Goal: Entertainment & Leisure: Consume media (video, audio)

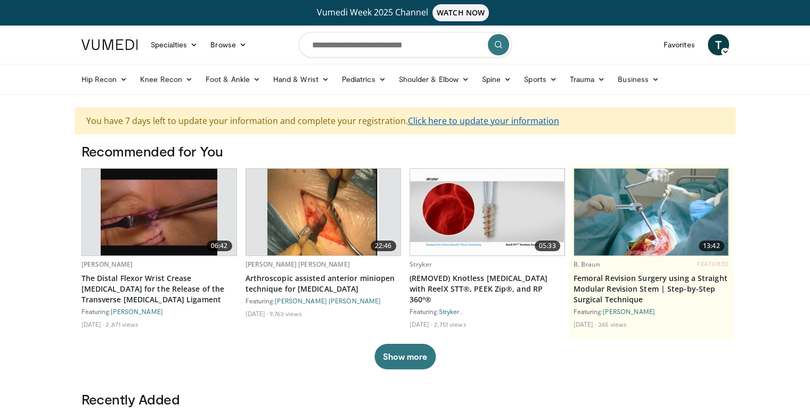
click at [509, 121] on link "Click here to update your information" at bounding box center [483, 121] width 151 height 12
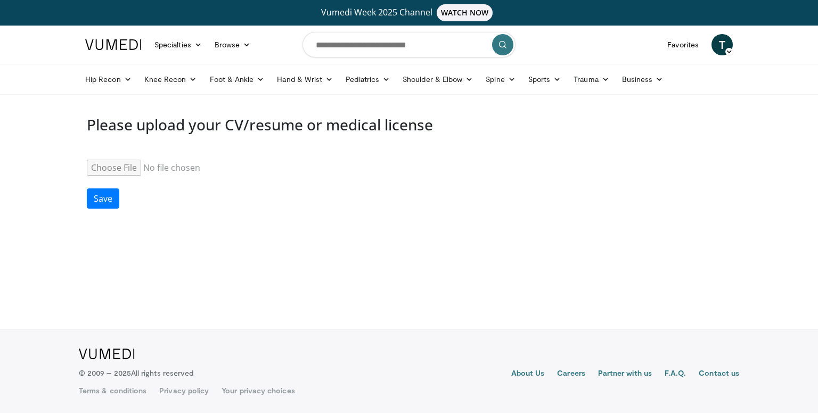
click at [732, 48] on icon at bounding box center [728, 51] width 7 height 7
click at [630, 133] on link "Settings" at bounding box center [667, 129] width 127 height 17
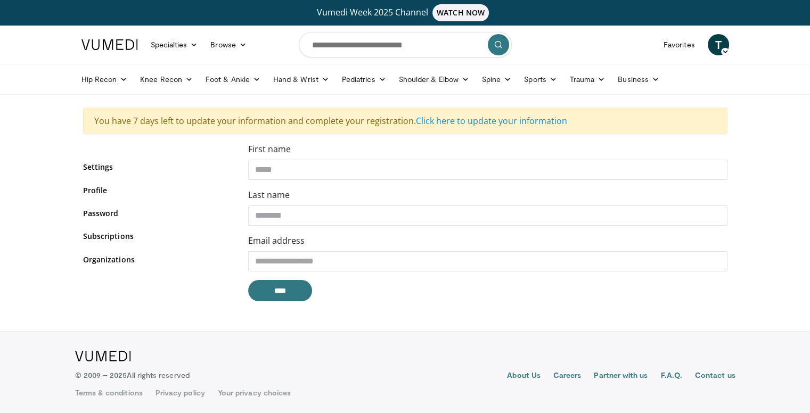
scroll to position [1, 0]
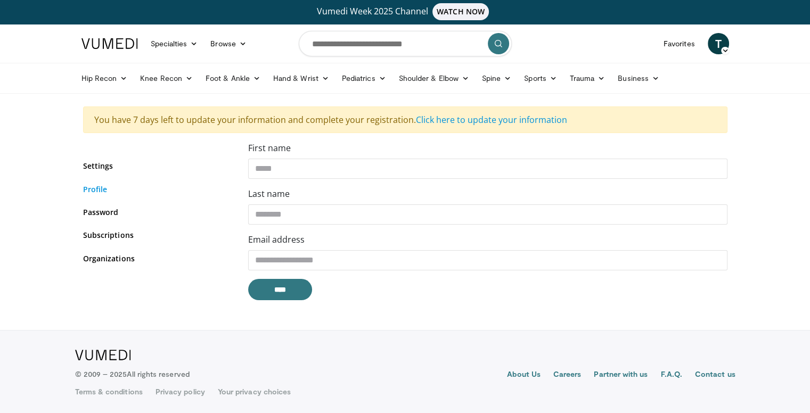
click at [94, 187] on link "Profile" at bounding box center [157, 189] width 149 height 11
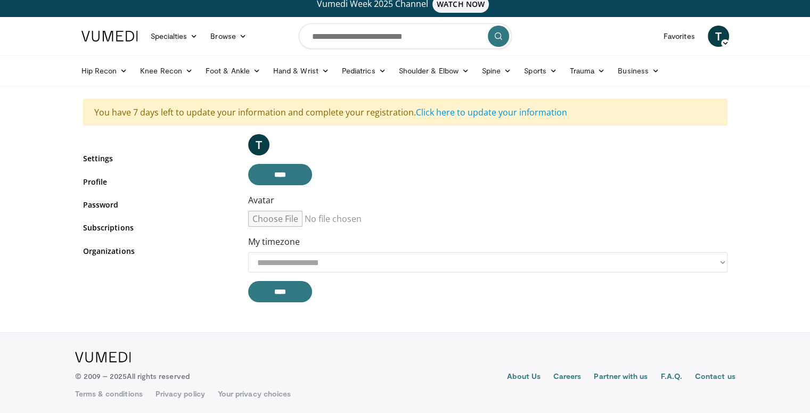
scroll to position [11, 0]
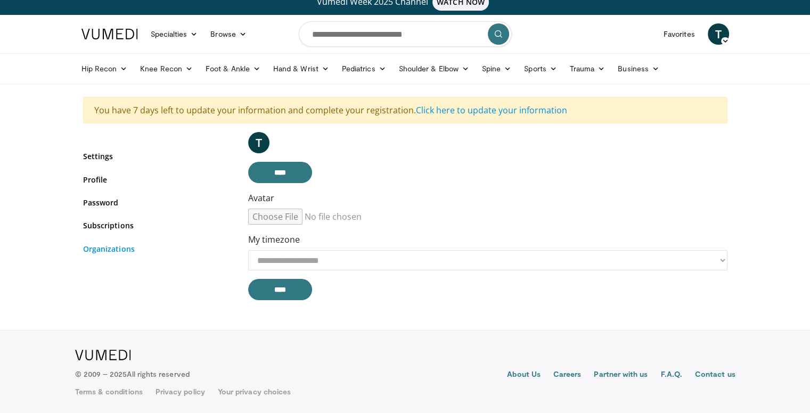
click at [115, 245] on link "Organizations" at bounding box center [157, 248] width 149 height 11
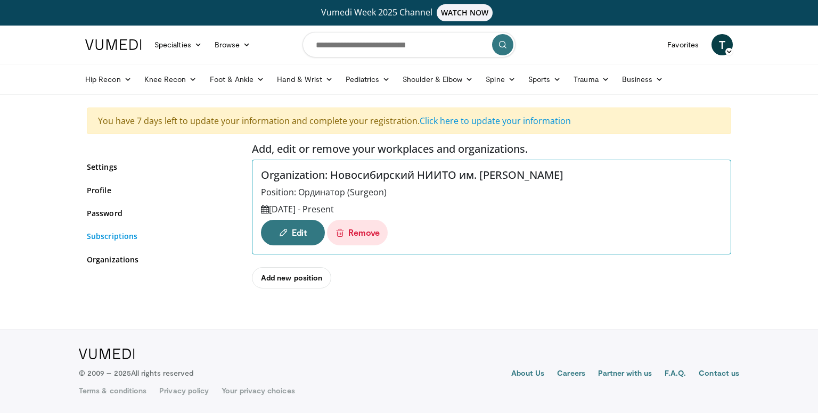
click at [121, 241] on link "Subscriptions" at bounding box center [161, 236] width 149 height 11
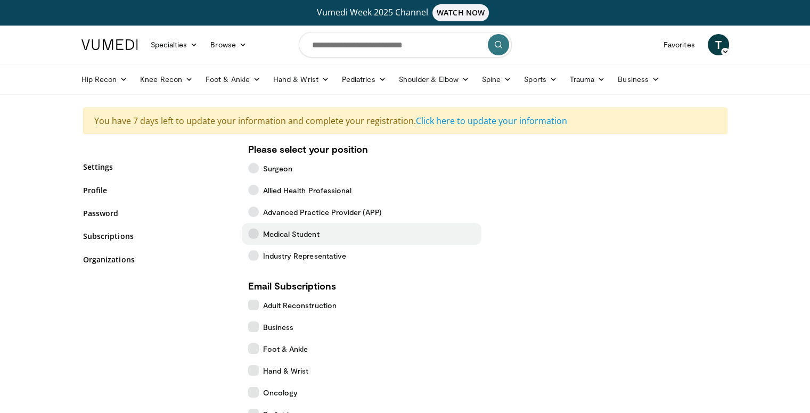
click at [293, 231] on span "Medical Student" at bounding box center [291, 233] width 56 height 11
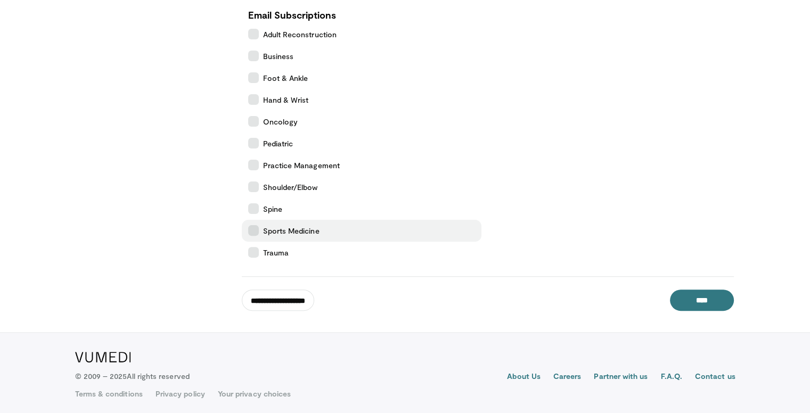
scroll to position [274, 0]
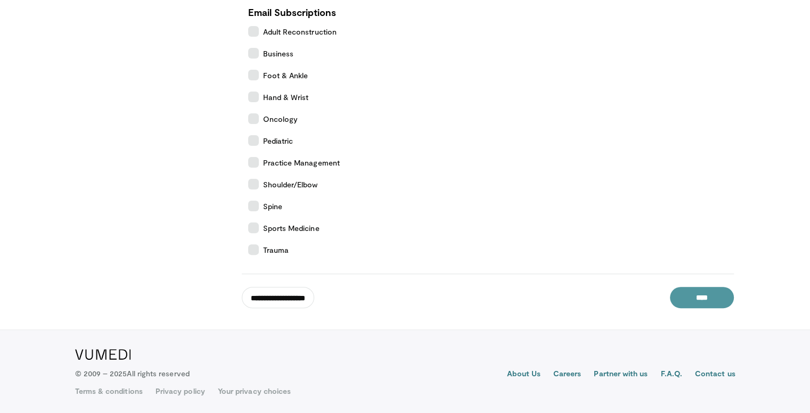
click at [701, 303] on input "****" at bounding box center [702, 297] width 64 height 21
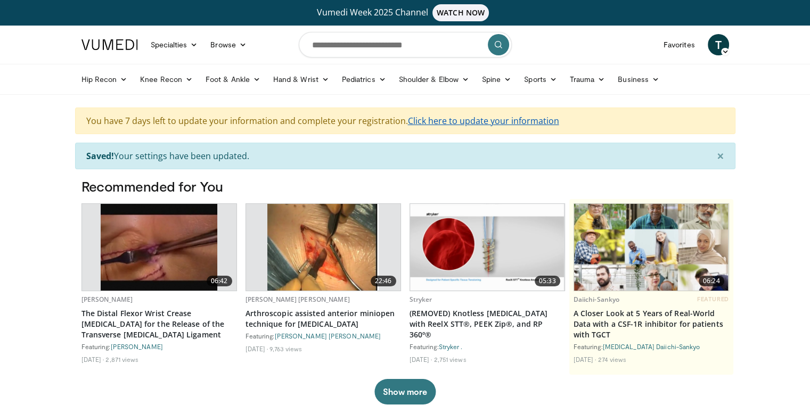
click at [480, 120] on link "Click here to update your information" at bounding box center [483, 121] width 151 height 12
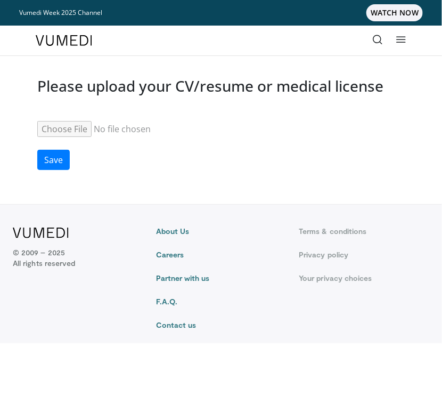
type input "**********"
click at [55, 159] on button "Save" at bounding box center [53, 160] width 32 height 20
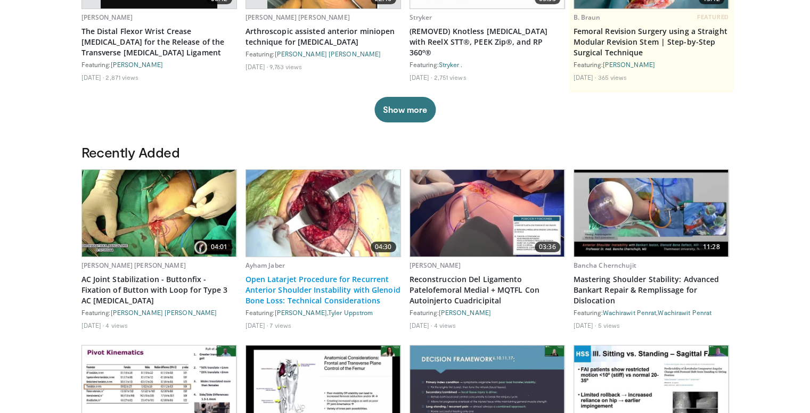
scroll to position [266, 0]
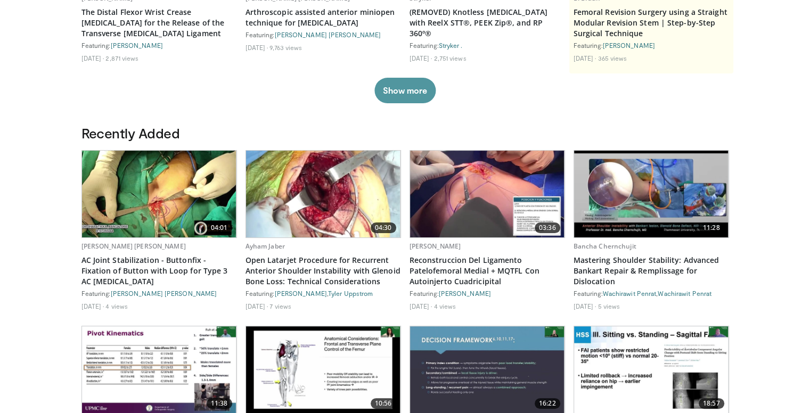
click at [415, 99] on button "Show more" at bounding box center [404, 91] width 61 height 26
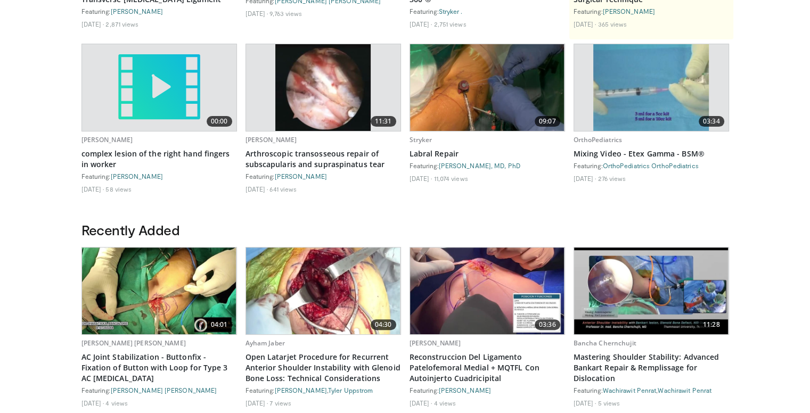
scroll to position [320, 0]
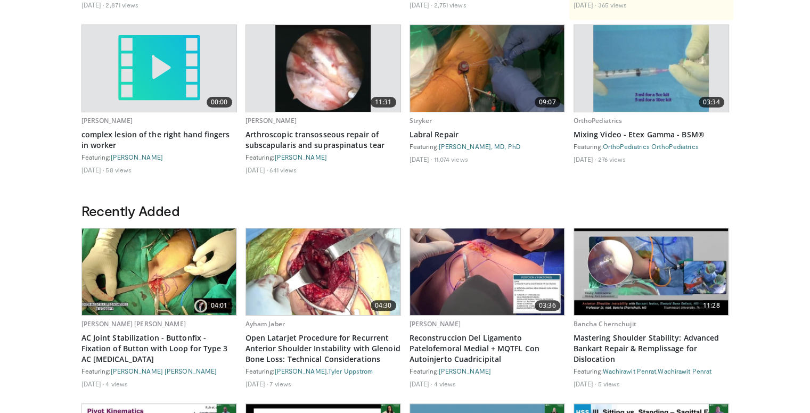
click at [336, 285] on img at bounding box center [323, 271] width 154 height 87
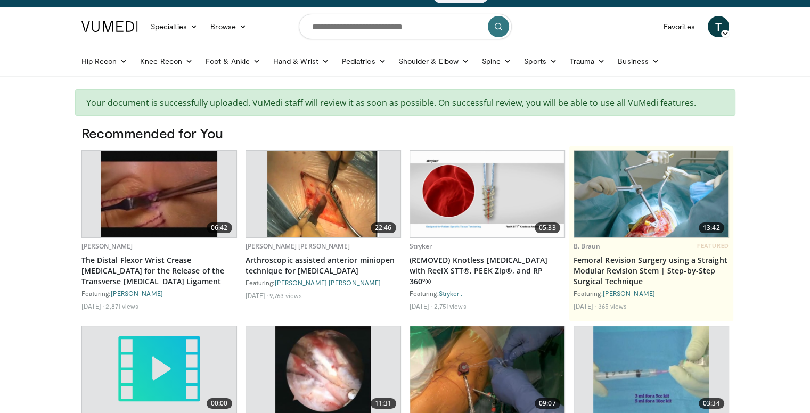
scroll to position [0, 0]
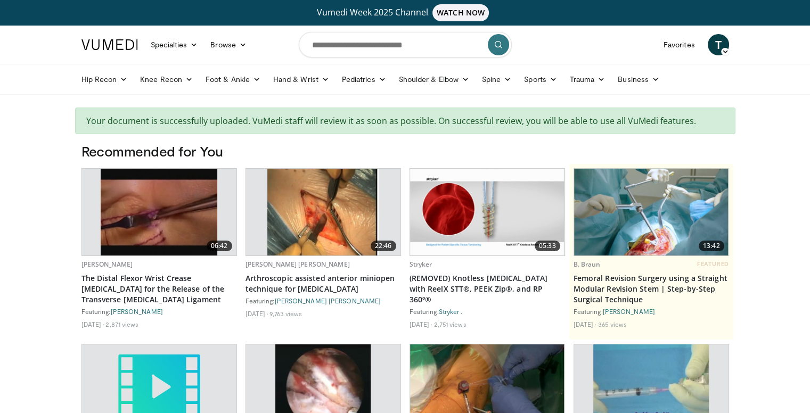
click at [434, 194] on img at bounding box center [487, 212] width 154 height 87
click at [434, 207] on img at bounding box center [651, 212] width 154 height 87
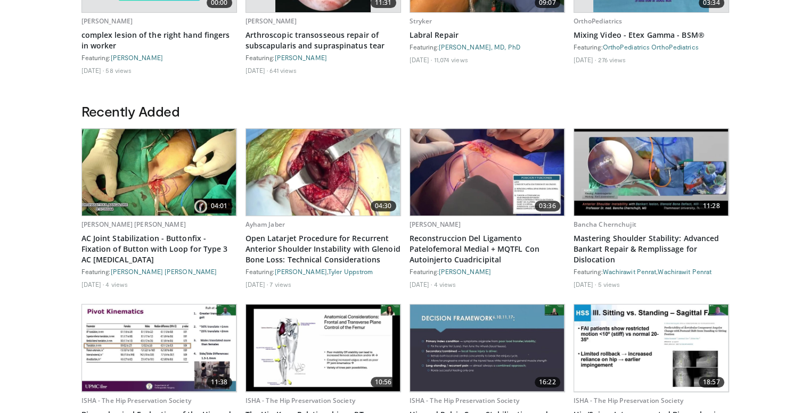
scroll to position [426, 0]
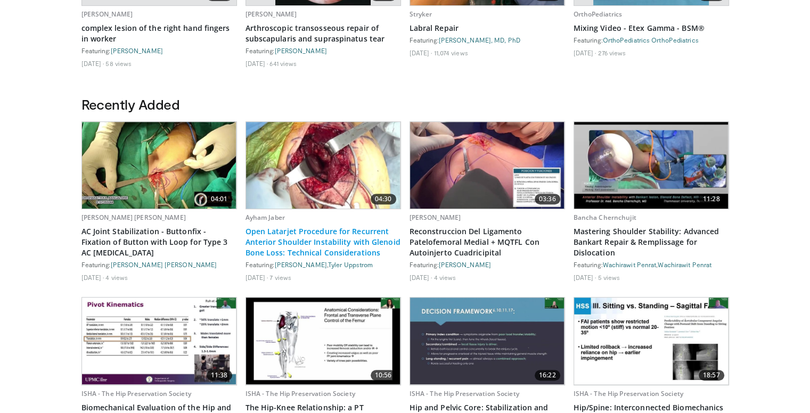
click at [311, 243] on link "Open Latarjet Procedure for Recurrent Anterior Shoulder Instability with Glenoi…" at bounding box center [324, 242] width 156 height 32
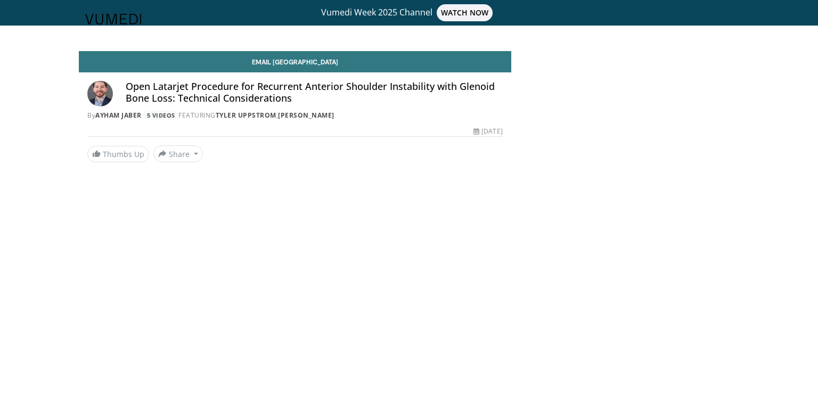
click at [471, 9] on header "Specialties Adult & Family Medicine Allergy, [MEDICAL_DATA], Immunology Anesthe…" at bounding box center [409, 19] width 818 height 38
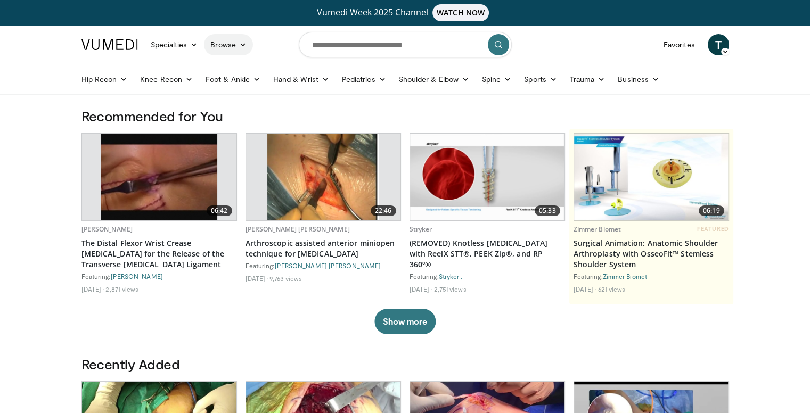
click at [242, 45] on icon at bounding box center [242, 44] width 7 height 7
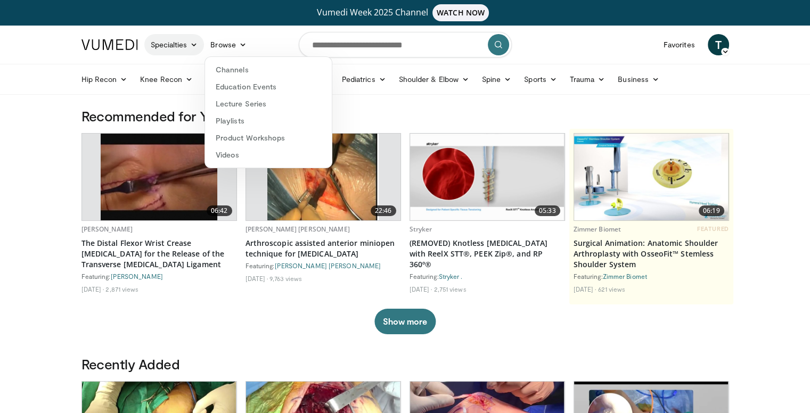
click at [192, 44] on icon at bounding box center [193, 44] width 7 height 7
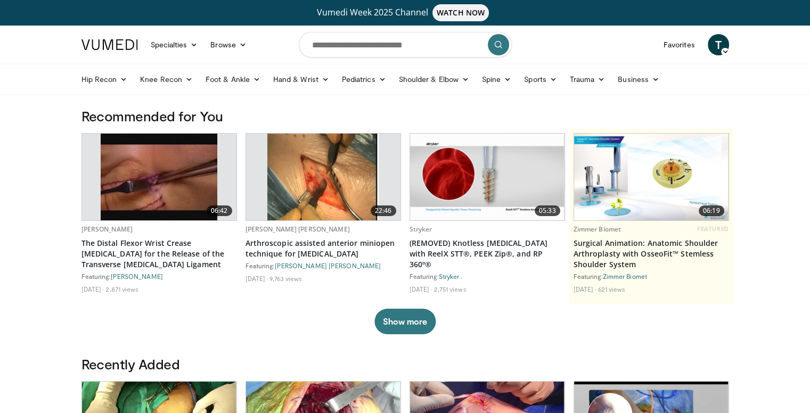
click at [467, 10] on span "WATCH NOW" at bounding box center [460, 12] width 56 height 17
click at [601, 77] on icon at bounding box center [601, 79] width 7 height 7
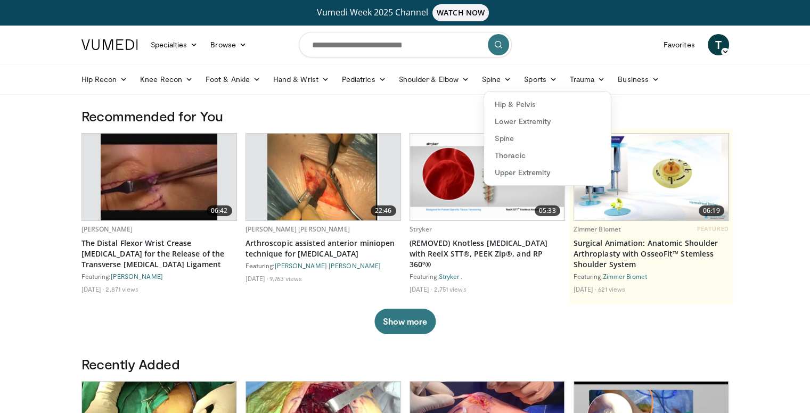
click at [290, 112] on h3 "Recommended for You" at bounding box center [405, 116] width 648 height 17
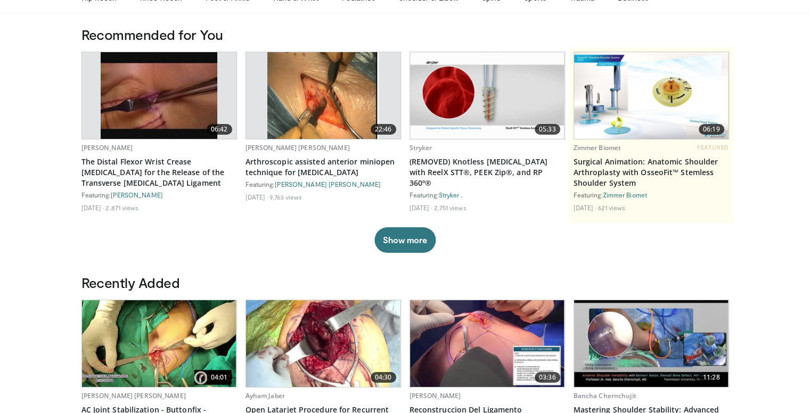
scroll to position [213, 0]
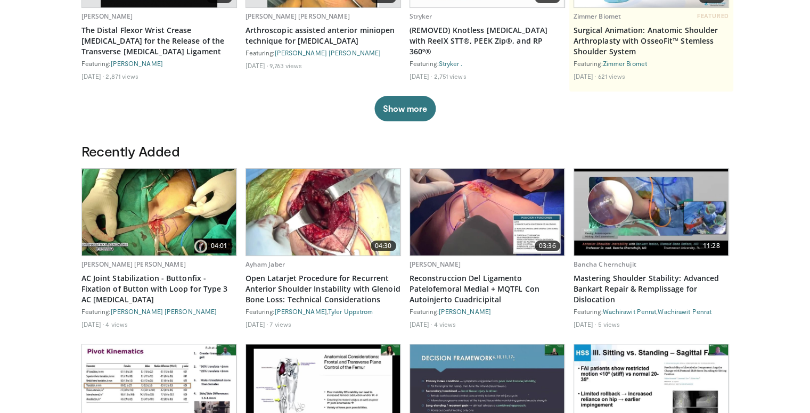
click at [486, 247] on img at bounding box center [487, 212] width 154 height 87
drag, startPoint x: 517, startPoint y: 242, endPoint x: 473, endPoint y: 230, distance: 46.0
click at [473, 230] on img at bounding box center [487, 212] width 154 height 87
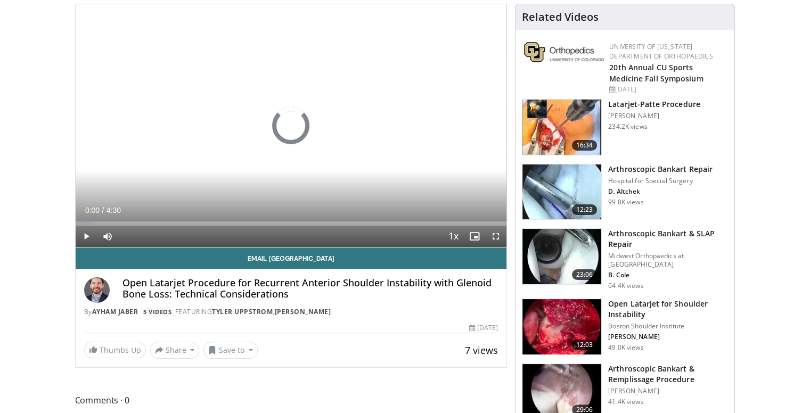
scroll to position [107, 0]
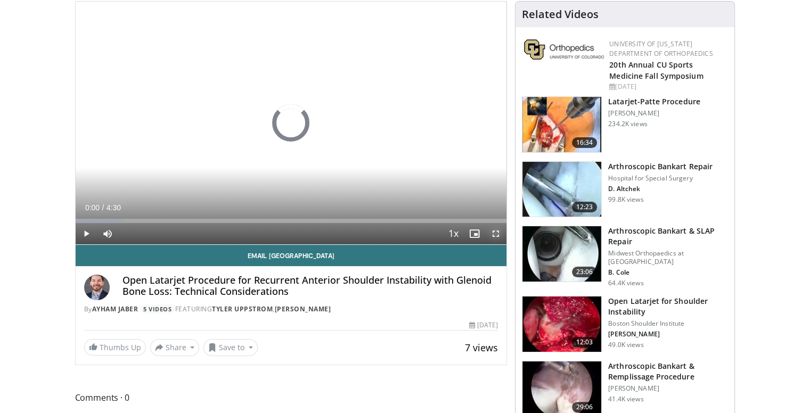
click at [494, 231] on span "Video Player" at bounding box center [495, 233] width 21 height 21
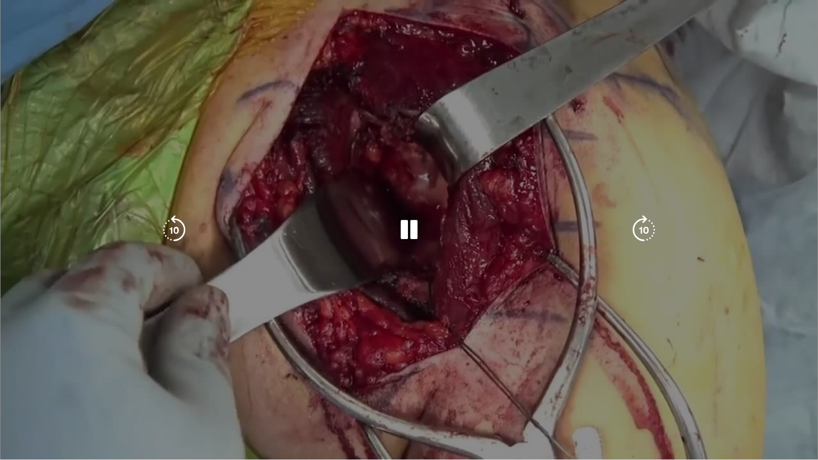
drag, startPoint x: 810, startPoint y: 451, endPoint x: 797, endPoint y: 446, distance: 14.0
click at [811, 413] on video-js "**********" at bounding box center [409, 230] width 818 height 460
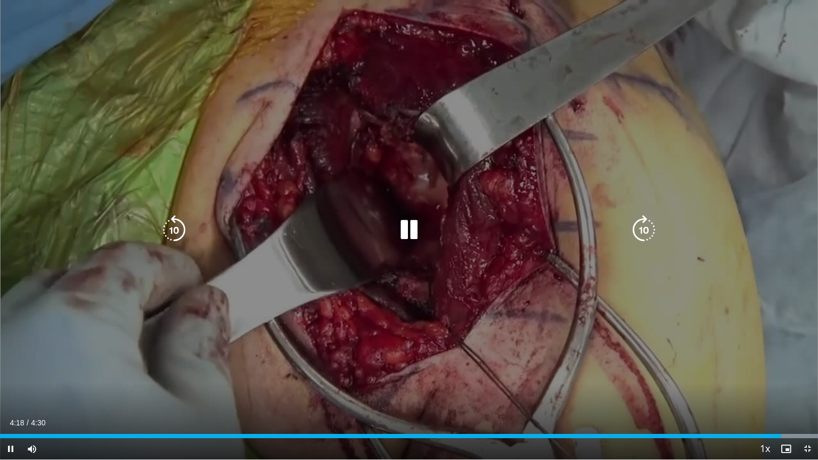
click at [404, 231] on icon "Video Player" at bounding box center [409, 230] width 30 height 30
click at [418, 277] on div "10 seconds Tap to unmute" at bounding box center [409, 230] width 818 height 460
click at [399, 239] on icon "Video Player" at bounding box center [409, 230] width 30 height 30
click at [663, 361] on div "10 seconds Tap to unmute" at bounding box center [409, 230] width 818 height 460
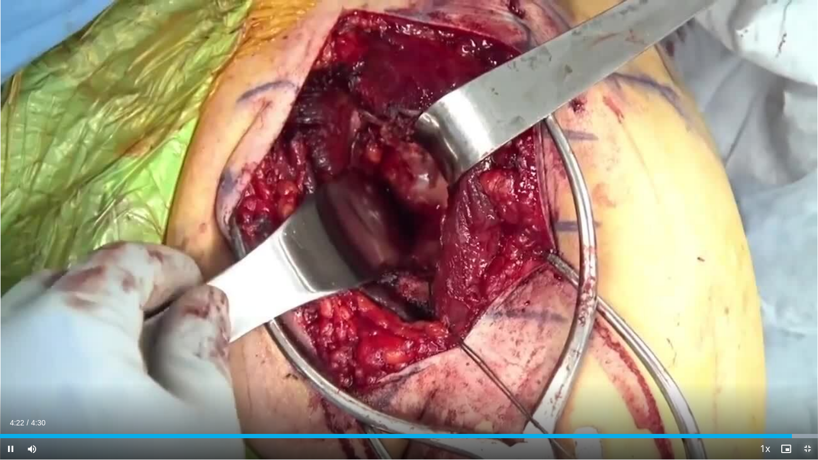
click at [812, 413] on span "Video Player" at bounding box center [807, 448] width 21 height 21
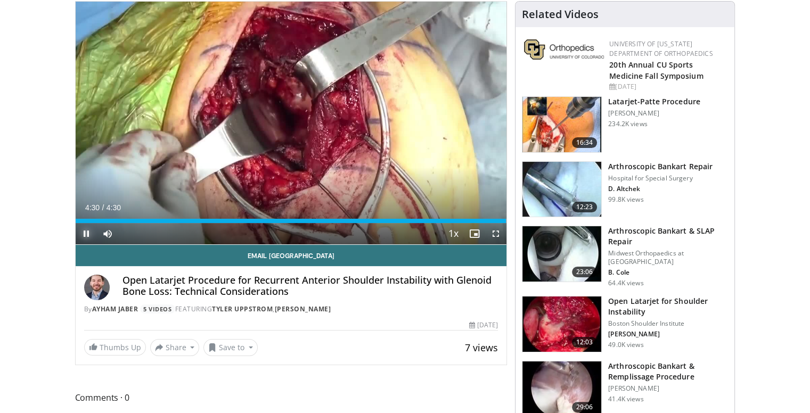
click at [87, 233] on span "Video Player" at bounding box center [86, 233] width 21 height 21
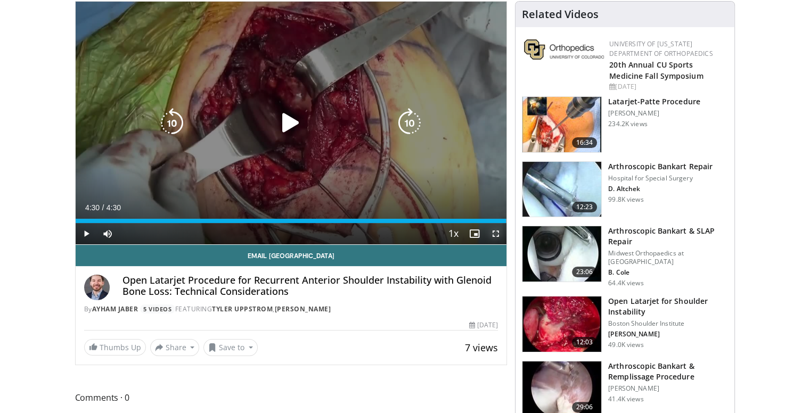
click at [497, 235] on span "Video Player" at bounding box center [495, 233] width 21 height 21
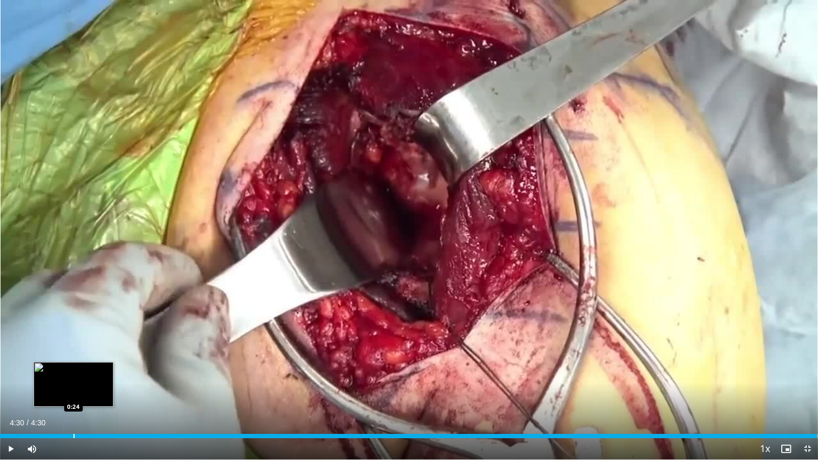
click at [75, 413] on div "Loaded : 100.00% 4:30 0:24" at bounding box center [409, 436] width 818 height 4
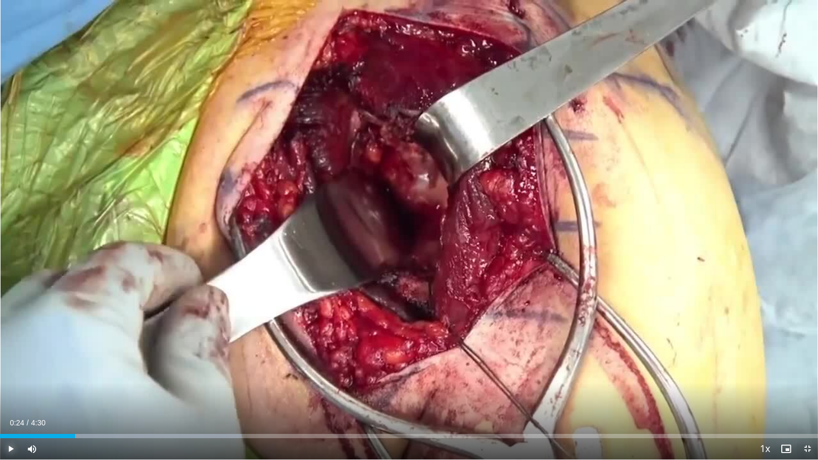
click at [11, 413] on span "Video Player" at bounding box center [10, 448] width 21 height 21
drag, startPoint x: 76, startPoint y: 448, endPoint x: 59, endPoint y: 448, distance: 16.5
click at [59, 413] on div "Volume Level" at bounding box center [52, 449] width 14 height 4
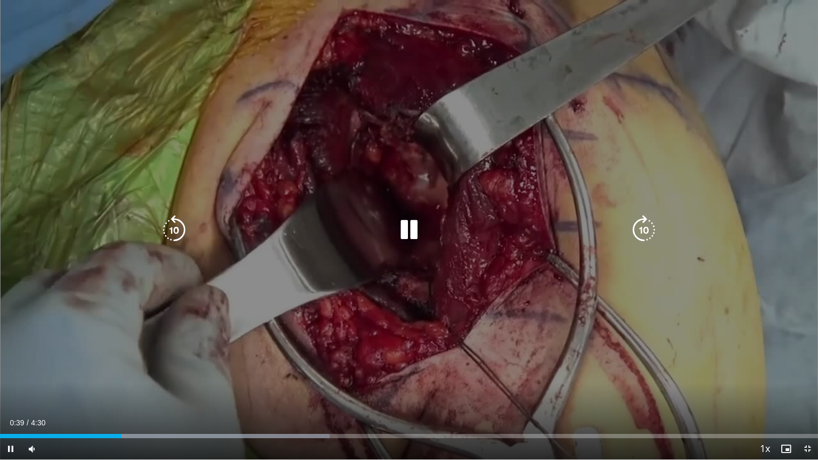
click at [403, 345] on div "10 seconds Tap to unmute" at bounding box center [409, 230] width 818 height 460
click at [414, 240] on icon "Video Player" at bounding box center [409, 230] width 30 height 30
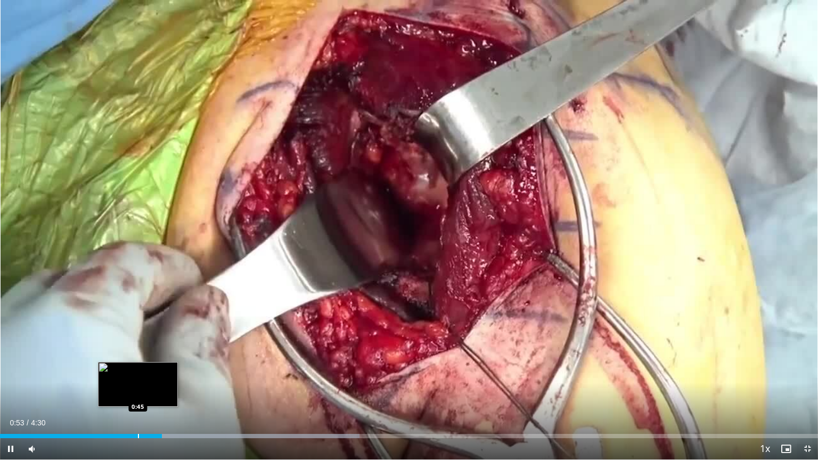
click at [138, 413] on div "Progress Bar" at bounding box center [138, 436] width 1 height 4
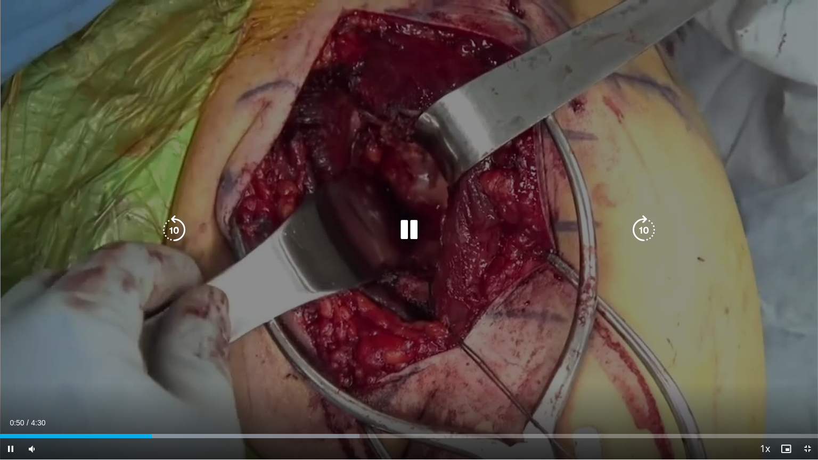
click at [410, 233] on icon "Video Player" at bounding box center [409, 230] width 30 height 30
click at [408, 233] on icon "Video Player" at bounding box center [409, 230] width 30 height 30
click at [407, 232] on icon "Video Player" at bounding box center [409, 230] width 30 height 30
click at [400, 226] on icon "Video Player" at bounding box center [409, 230] width 30 height 30
click at [402, 225] on icon "Video Player" at bounding box center [409, 230] width 30 height 30
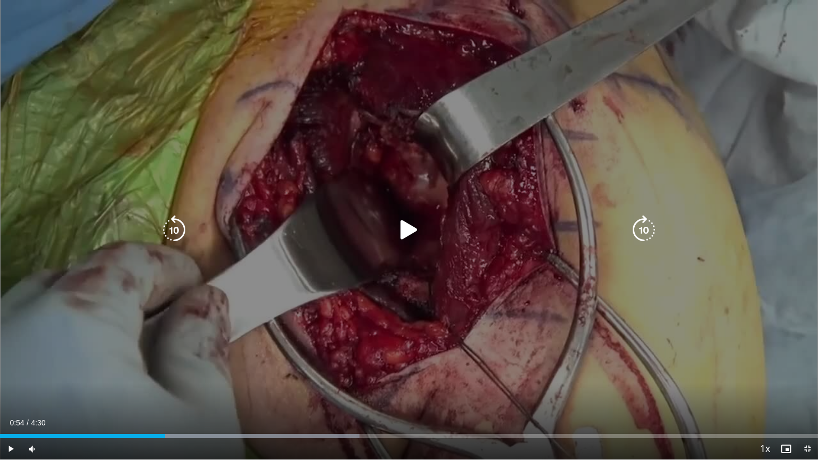
click at [402, 225] on icon "Video Player" at bounding box center [409, 230] width 30 height 30
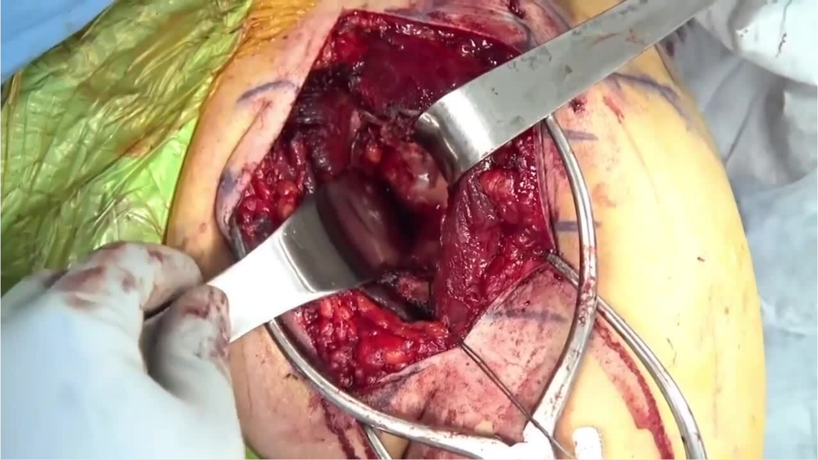
click at [402, 225] on div "10 seconds Tap to unmute" at bounding box center [409, 230] width 818 height 460
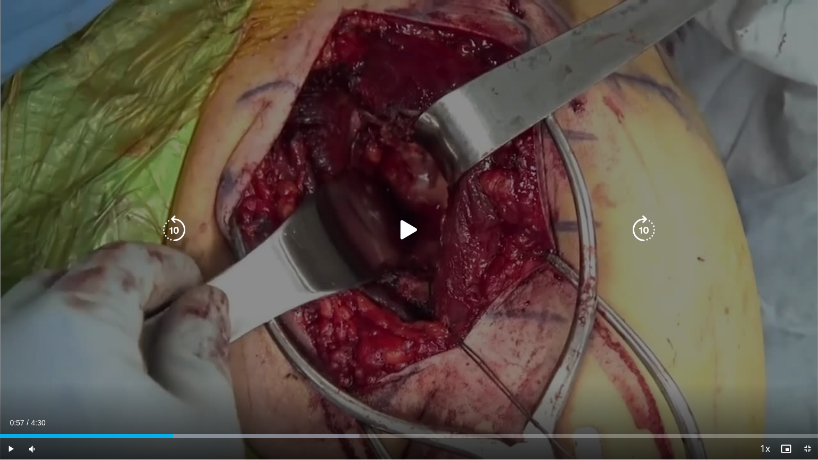
click at [421, 228] on icon "Video Player" at bounding box center [409, 230] width 30 height 30
click at [412, 232] on icon "Video Player" at bounding box center [409, 230] width 30 height 30
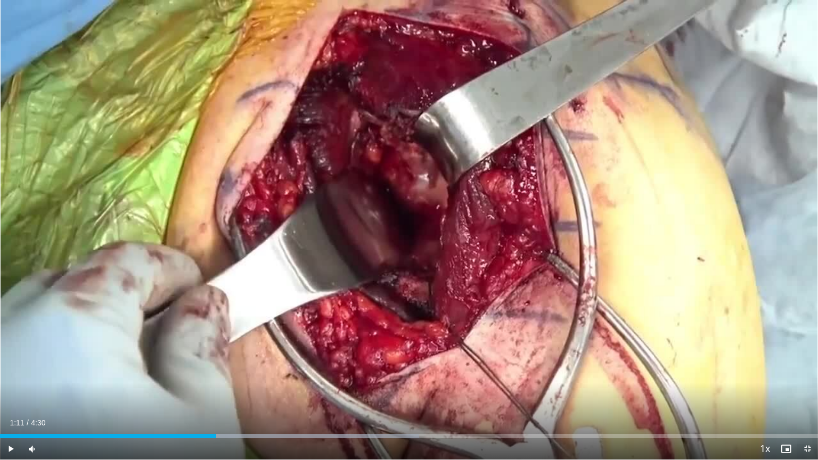
click at [412, 232] on div "10 seconds Tap to unmute" at bounding box center [409, 230] width 818 height 460
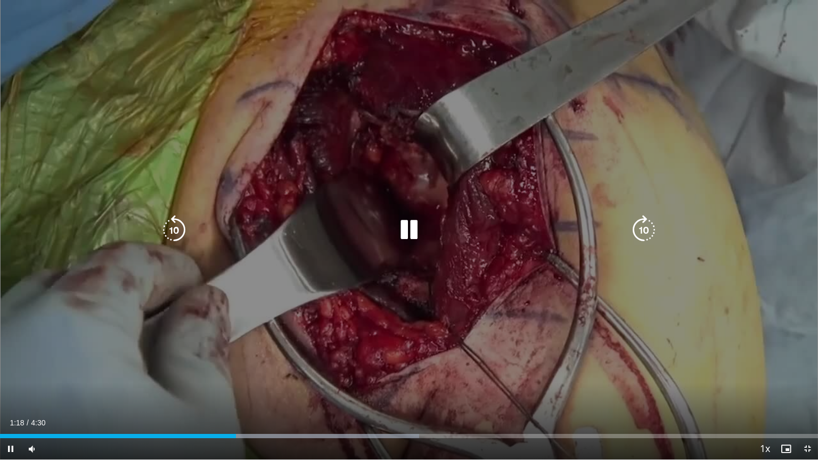
click at [404, 231] on icon "Video Player" at bounding box center [409, 230] width 30 height 30
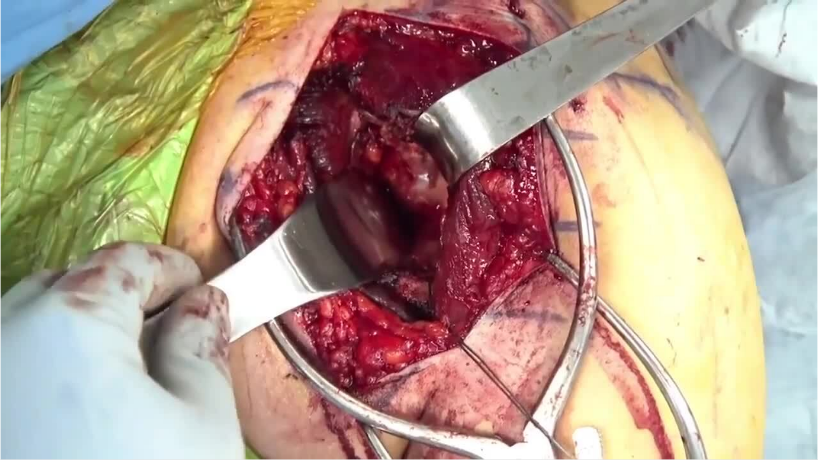
click at [404, 231] on div "10 seconds Tap to unmute" at bounding box center [409, 230] width 818 height 460
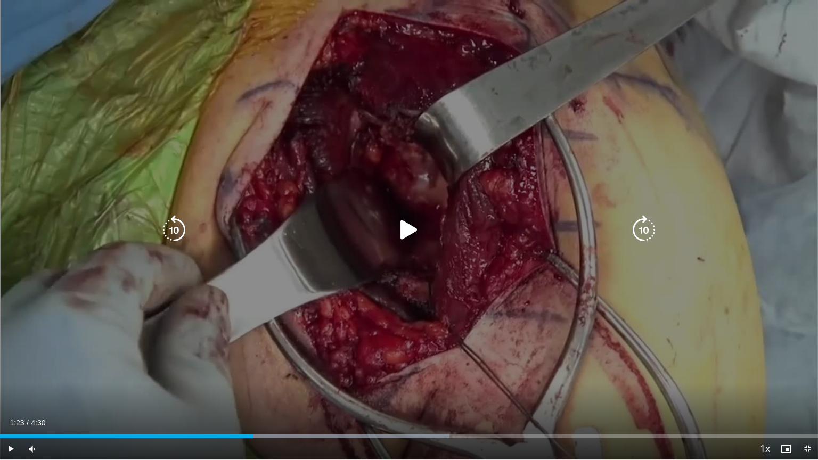
click at [409, 232] on icon "Video Player" at bounding box center [409, 230] width 30 height 30
click at [436, 262] on div "10 seconds Tap to unmute" at bounding box center [409, 230] width 818 height 460
click at [421, 219] on icon "Video Player" at bounding box center [409, 230] width 30 height 30
click at [408, 237] on icon "Video Player" at bounding box center [409, 230] width 30 height 30
click at [411, 238] on icon "Video Player" at bounding box center [409, 230] width 30 height 30
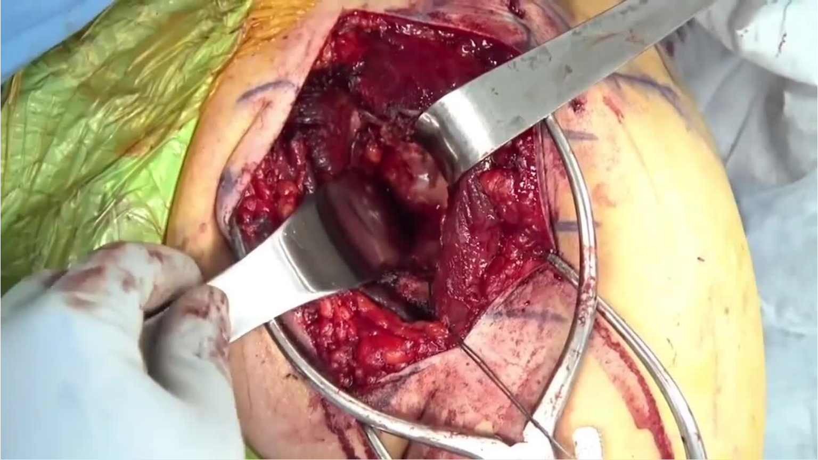
click at [460, 254] on div "10 seconds Tap to unmute" at bounding box center [409, 230] width 818 height 460
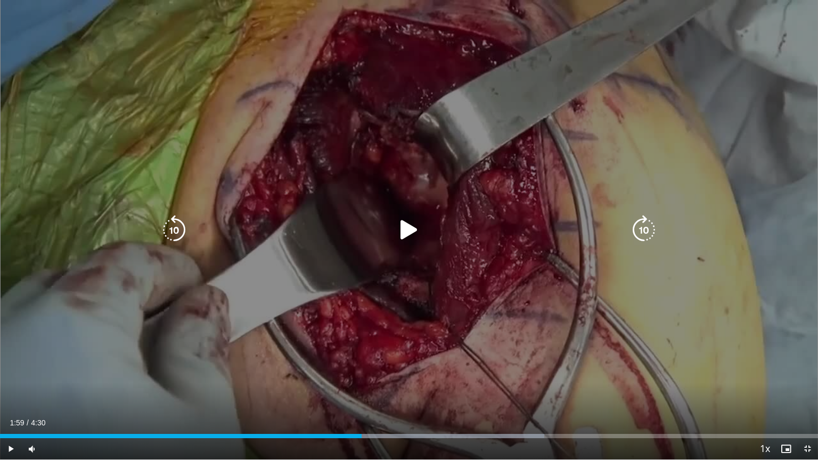
click at [460, 254] on div "10 seconds Tap to unmute" at bounding box center [409, 230] width 818 height 460
click at [453, 254] on div "10 seconds Tap to unmute" at bounding box center [409, 230] width 818 height 460
click at [408, 211] on div "10 seconds Tap to unmute" at bounding box center [409, 230] width 818 height 460
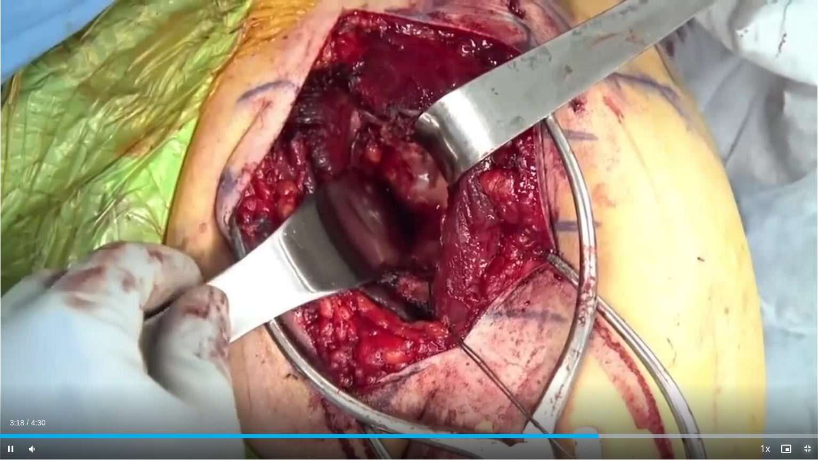
click at [807, 413] on span "Video Player" at bounding box center [807, 448] width 21 height 21
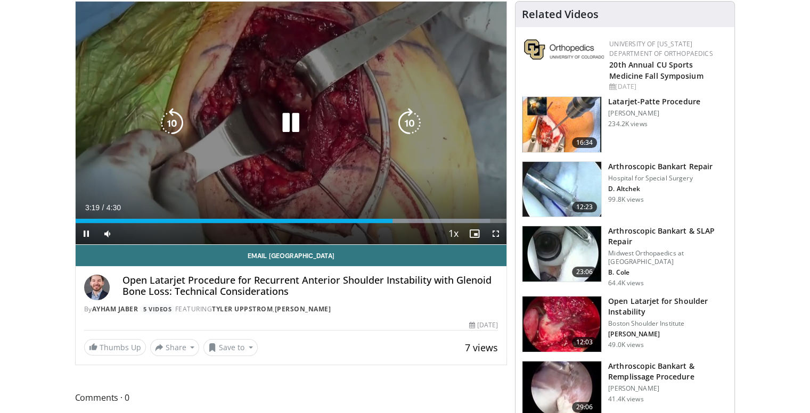
click at [383, 135] on div "10 seconds Tap to unmute" at bounding box center [291, 123] width 431 height 243
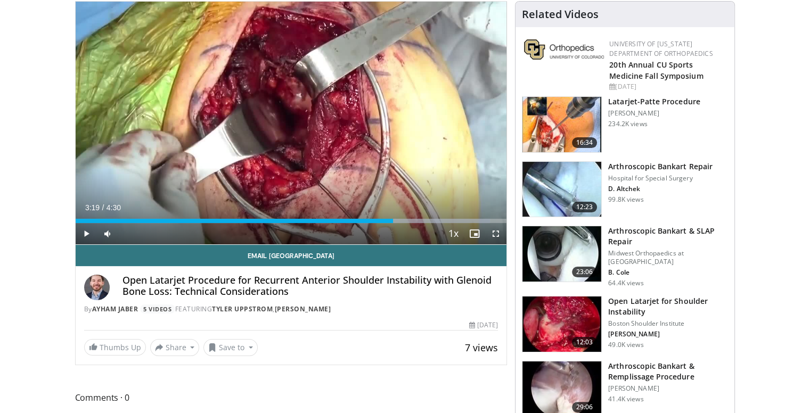
click at [565, 186] on img at bounding box center [561, 189] width 79 height 55
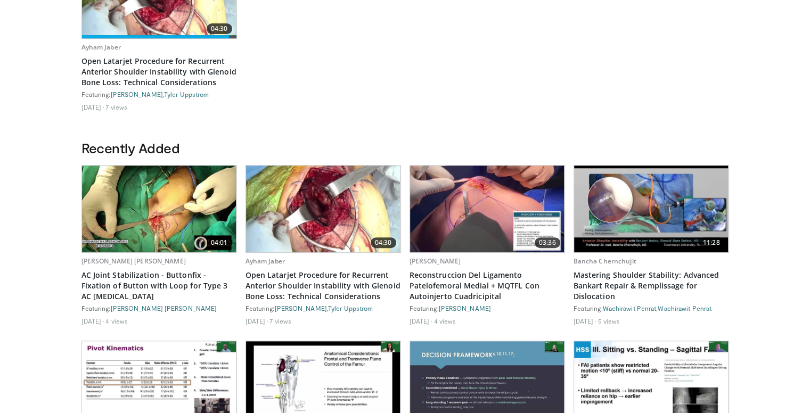
scroll to position [372, 0]
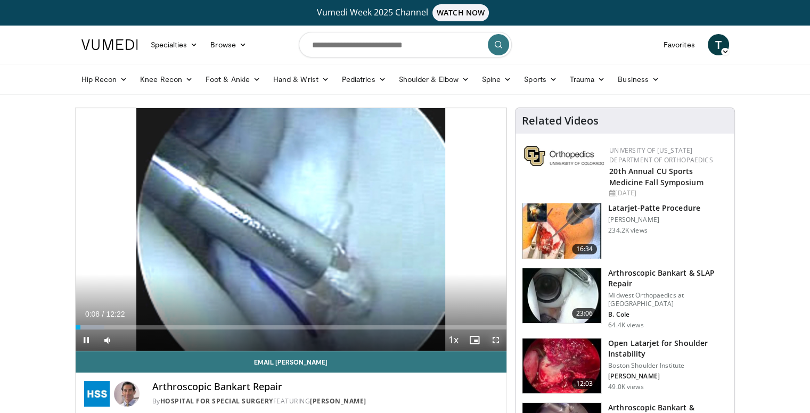
click at [494, 339] on span "Video Player" at bounding box center [495, 340] width 21 height 21
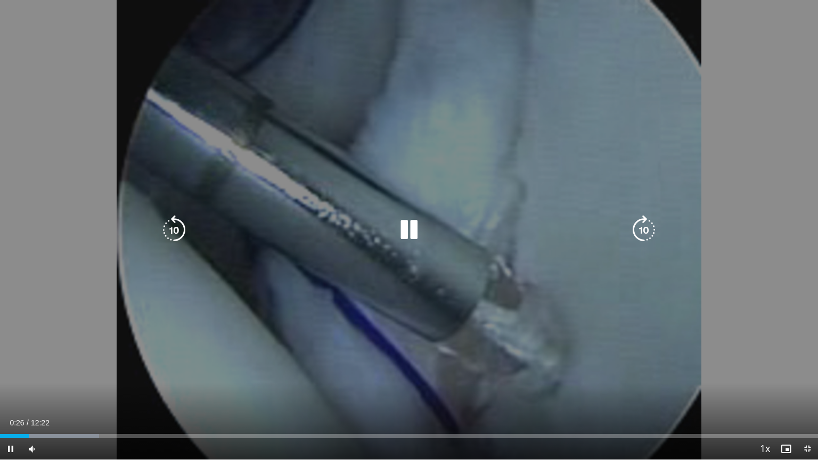
drag, startPoint x: 413, startPoint y: 234, endPoint x: 424, endPoint y: 237, distance: 11.5
click at [413, 234] on icon "Video Player" at bounding box center [409, 230] width 30 height 30
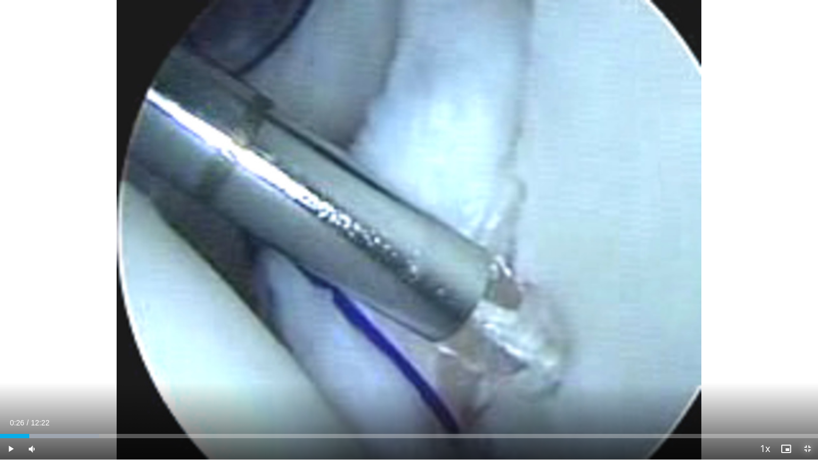
click at [811, 413] on span "Video Player" at bounding box center [807, 448] width 21 height 21
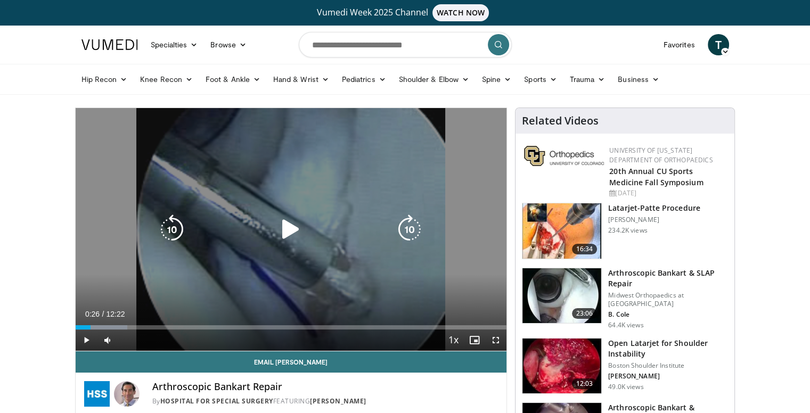
click at [292, 239] on icon "Video Player" at bounding box center [291, 230] width 30 height 30
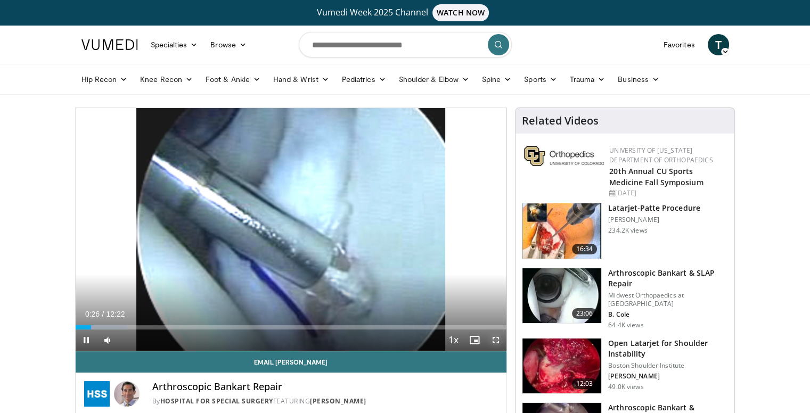
click at [494, 341] on span "Video Player" at bounding box center [495, 340] width 21 height 21
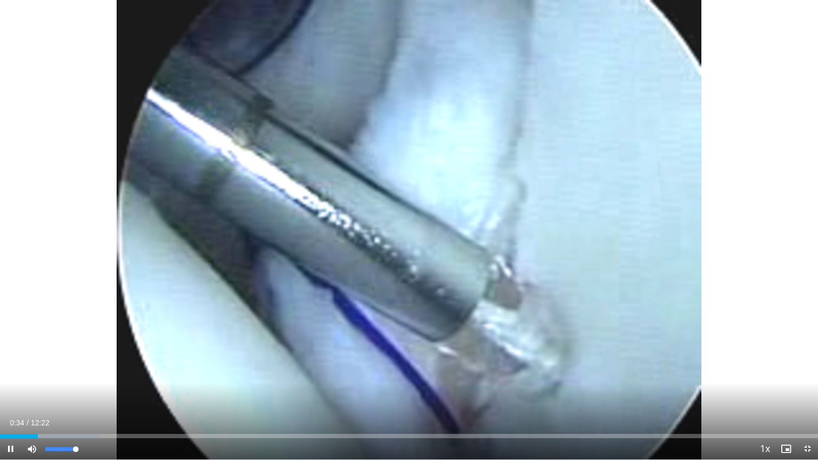
drag, startPoint x: 63, startPoint y: 448, endPoint x: 88, endPoint y: 449, distance: 25.1
click at [87, 413] on div "Mute 100%" at bounding box center [58, 448] width 75 height 21
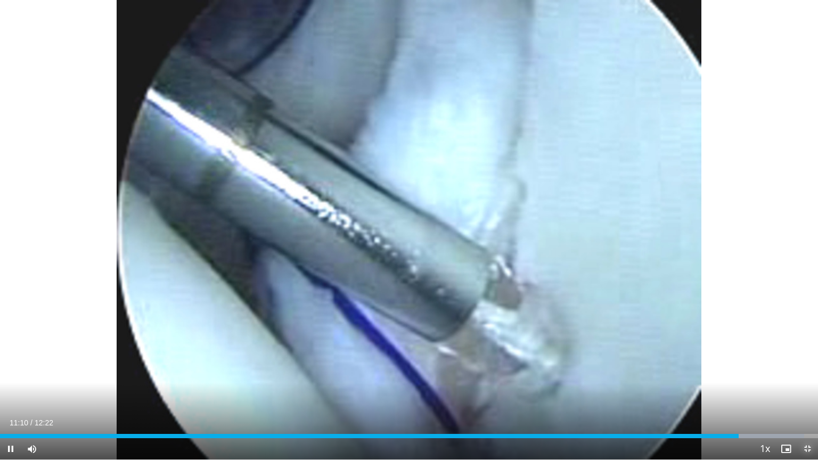
drag, startPoint x: 810, startPoint y: 451, endPoint x: 810, endPoint y: 403, distance: 47.9
click at [810, 413] on span "Video Player" at bounding box center [807, 448] width 21 height 21
